Goal: Navigation & Orientation: Go to known website

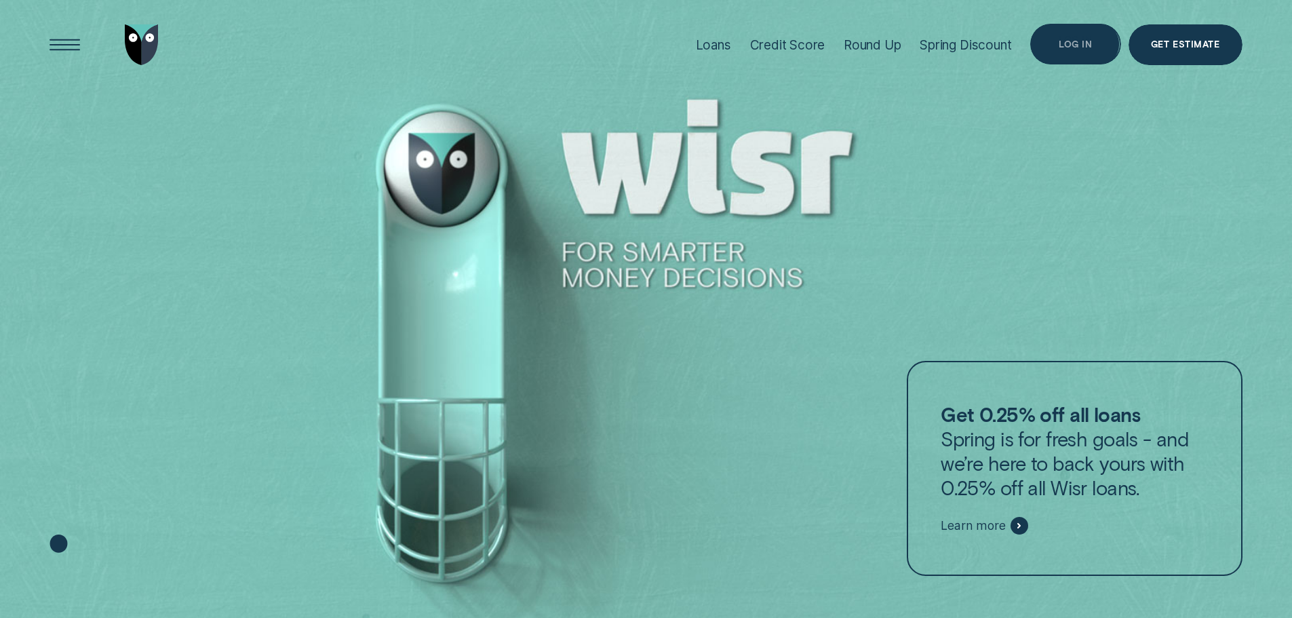
click at [1063, 35] on div "Log in" at bounding box center [1075, 44] width 90 height 41
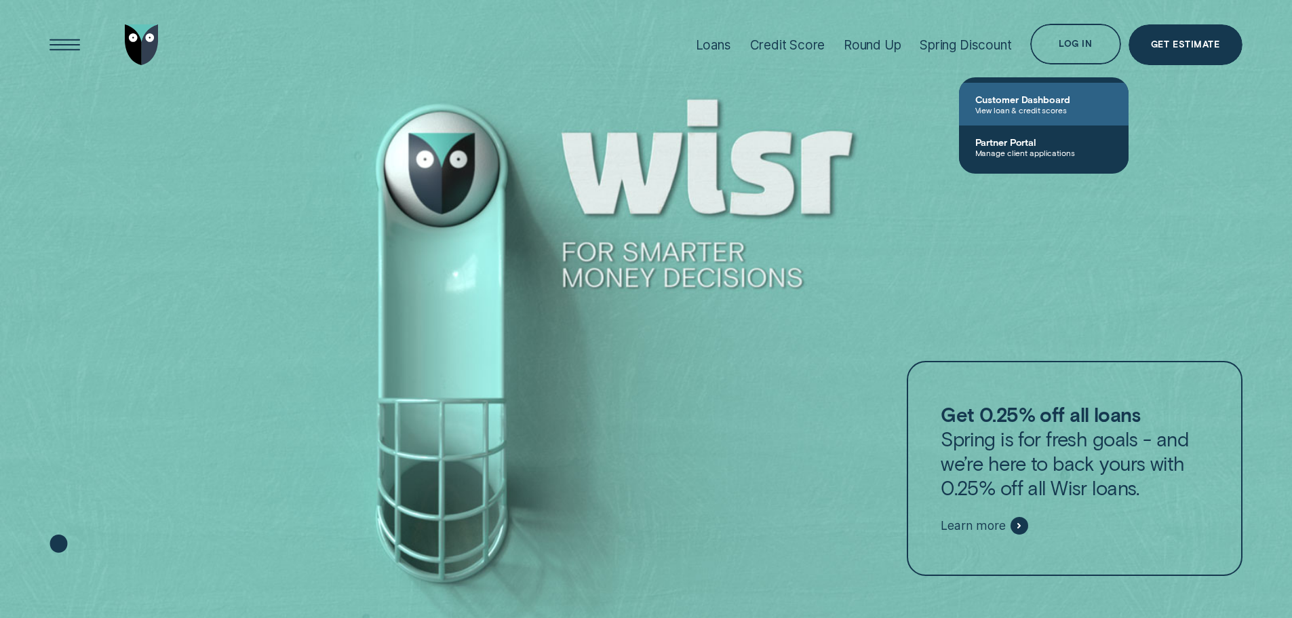
click at [1031, 98] on span "Customer Dashboard" at bounding box center [1043, 100] width 137 height 12
